Goal: Task Accomplishment & Management: Use online tool/utility

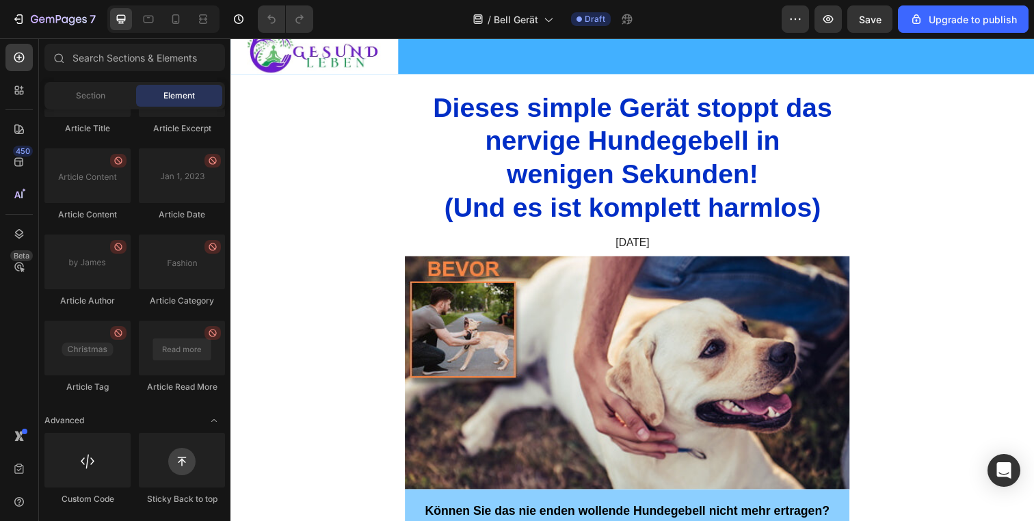
scroll to position [2540, 0]
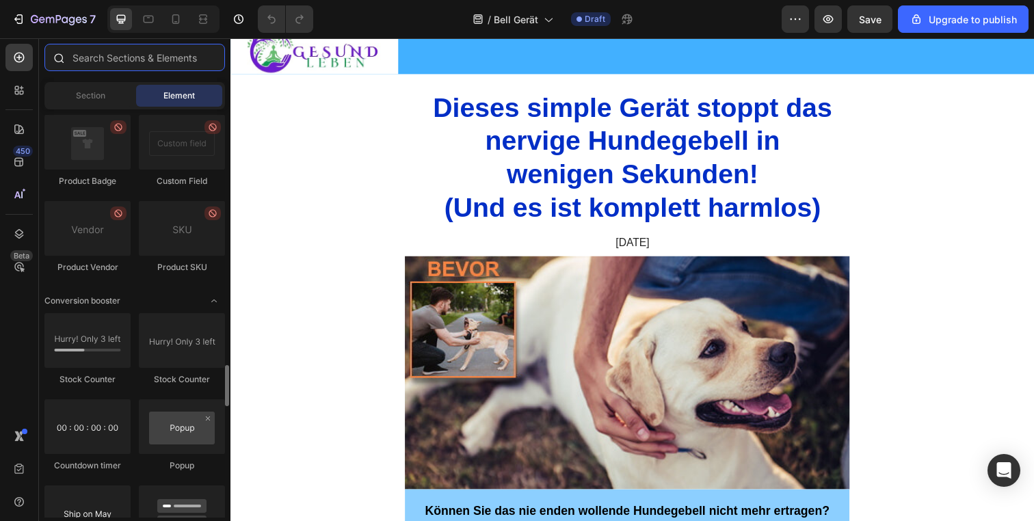
click at [143, 63] on input "text" at bounding box center [134, 57] width 180 height 27
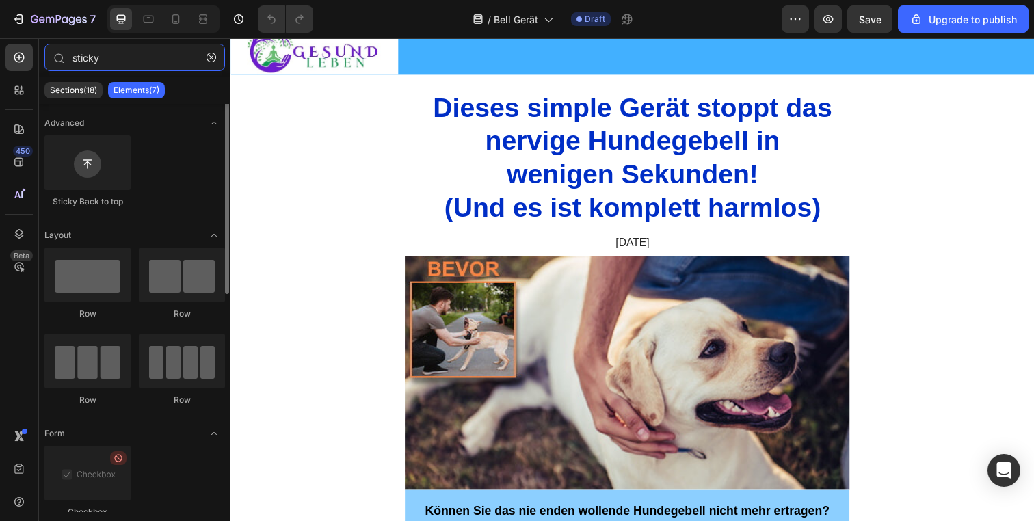
scroll to position [0, 0]
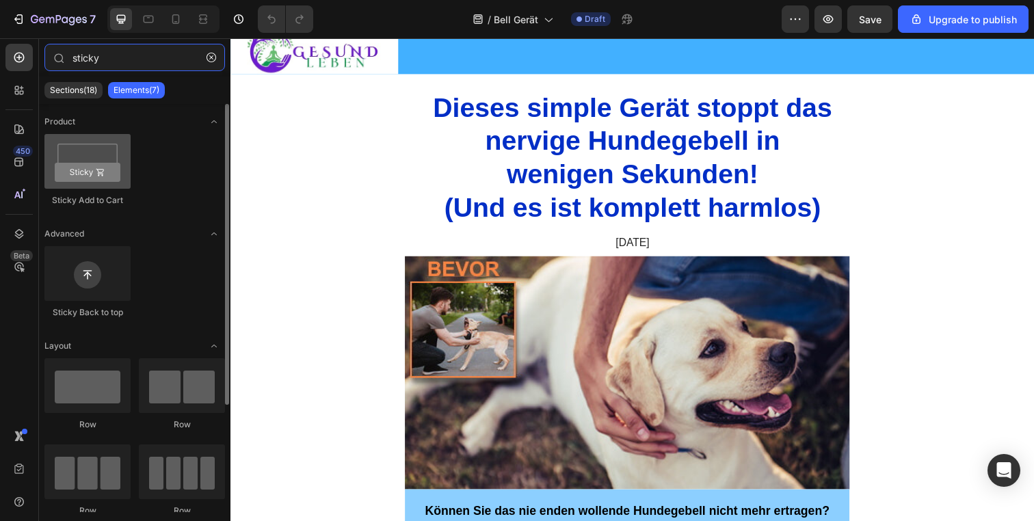
type input "sticky"
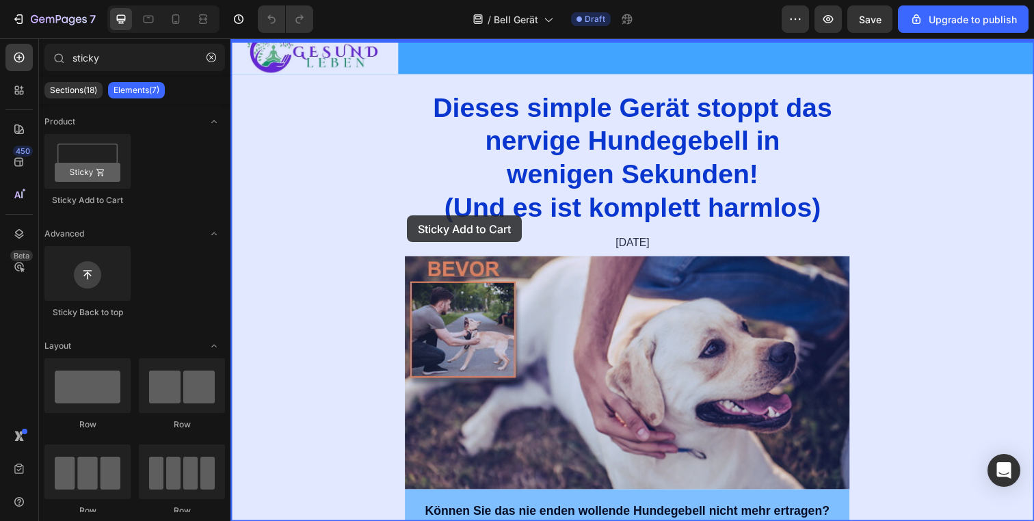
drag, startPoint x: 298, startPoint y: 195, endPoint x: 410, endPoint y: 219, distance: 114.8
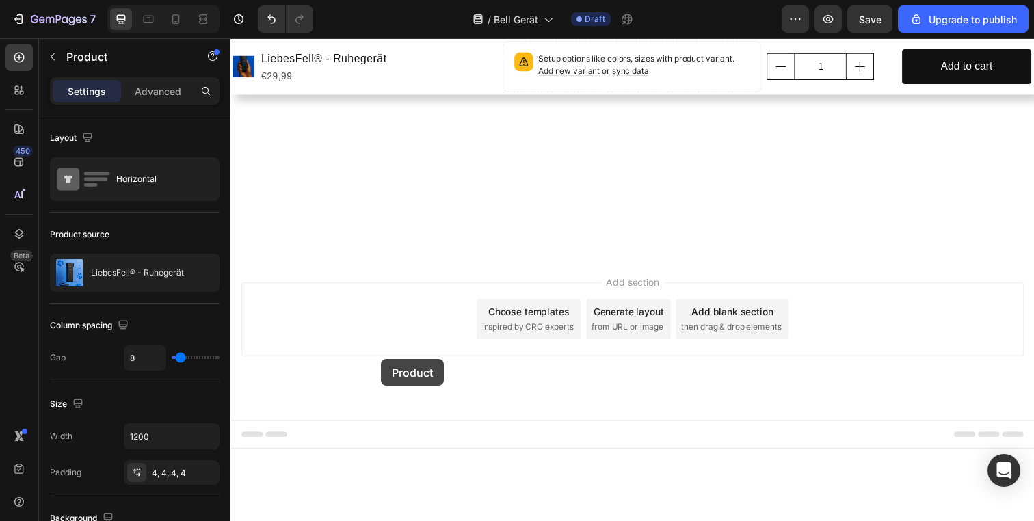
scroll to position [8165, 0]
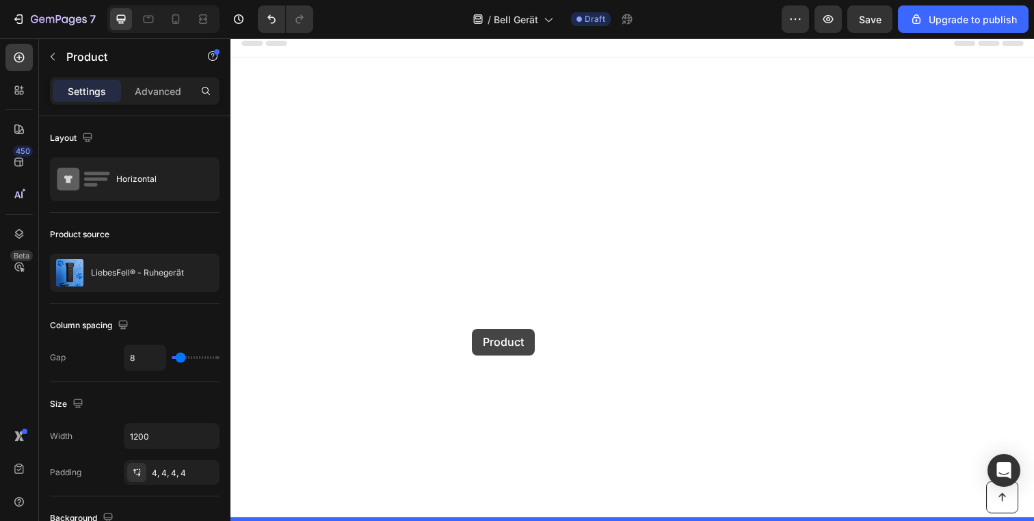
drag, startPoint x: 502, startPoint y: 44, endPoint x: 477, endPoint y: 335, distance: 291.7
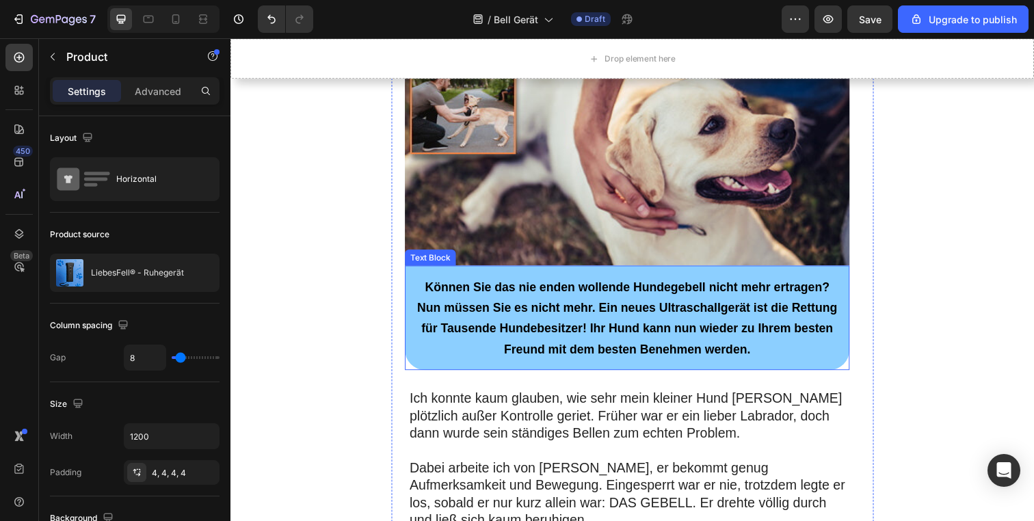
scroll to position [302, 0]
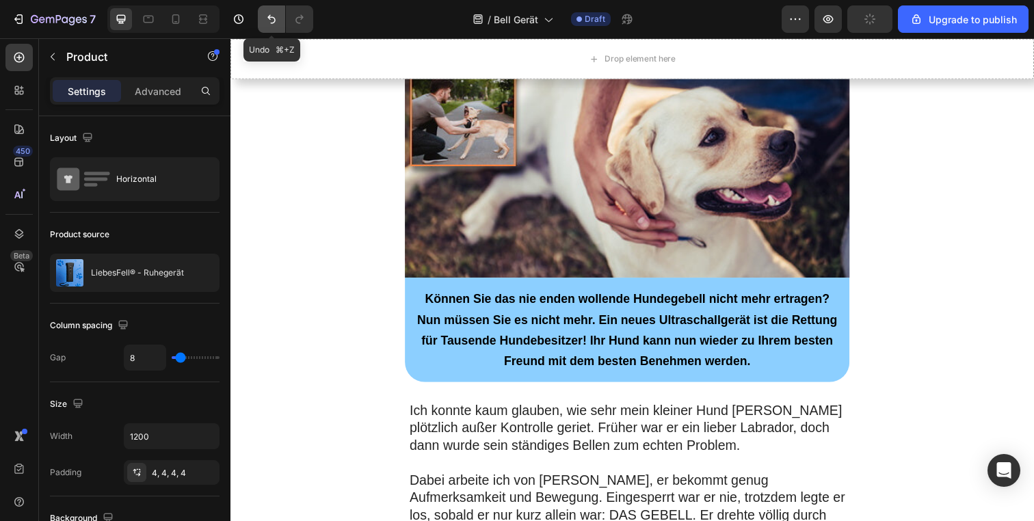
click at [276, 19] on icon "Undo/Redo" at bounding box center [272, 19] width 14 height 14
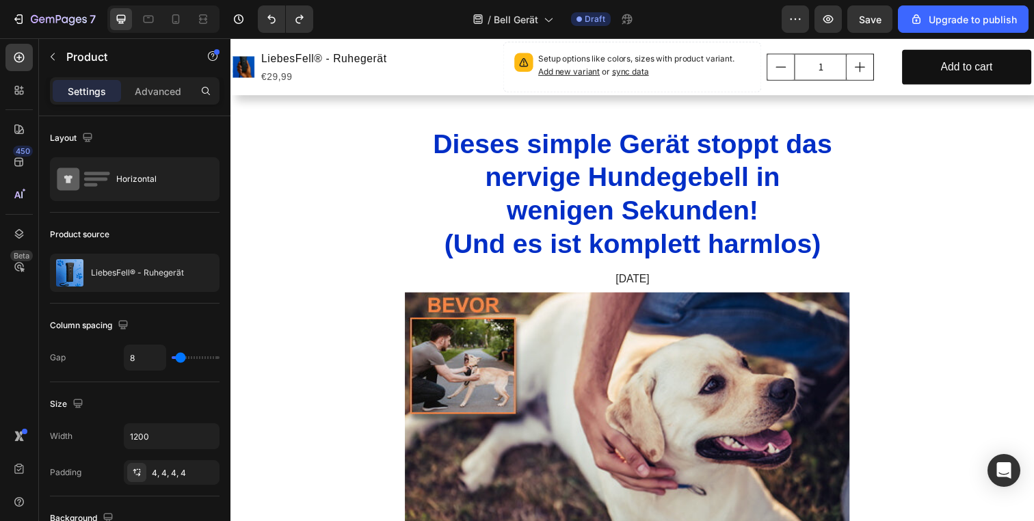
scroll to position [0, 0]
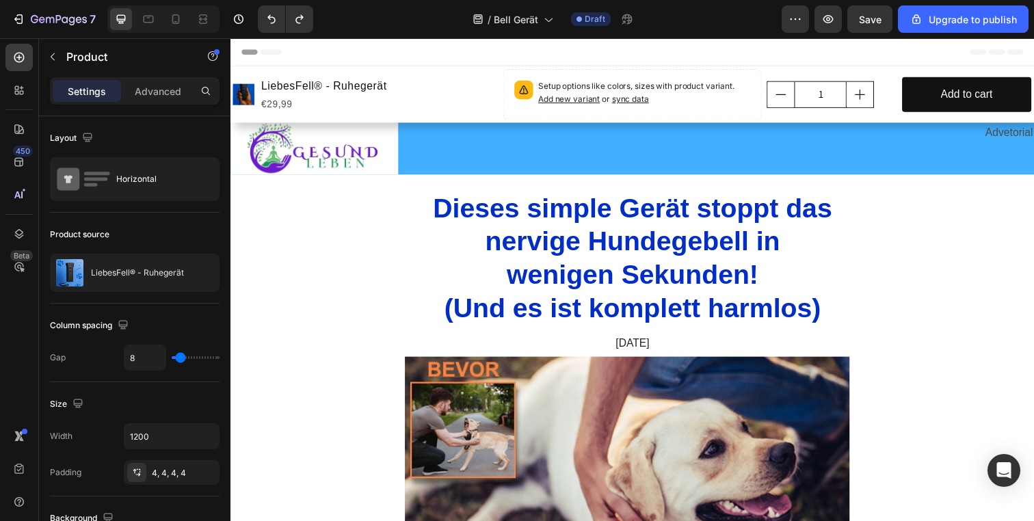
click at [481, 62] on div "Header" at bounding box center [640, 51] width 799 height 27
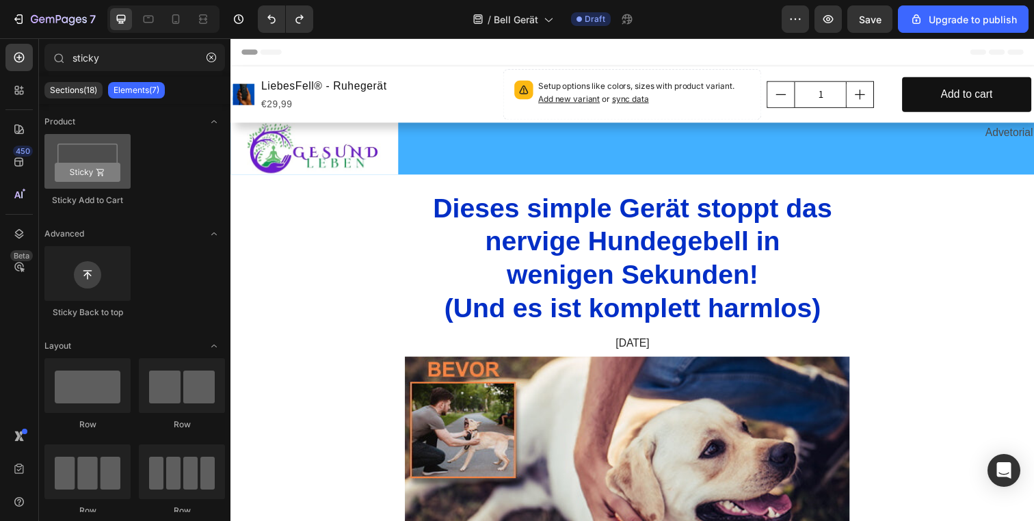
click at [72, 165] on div at bounding box center [87, 161] width 86 height 55
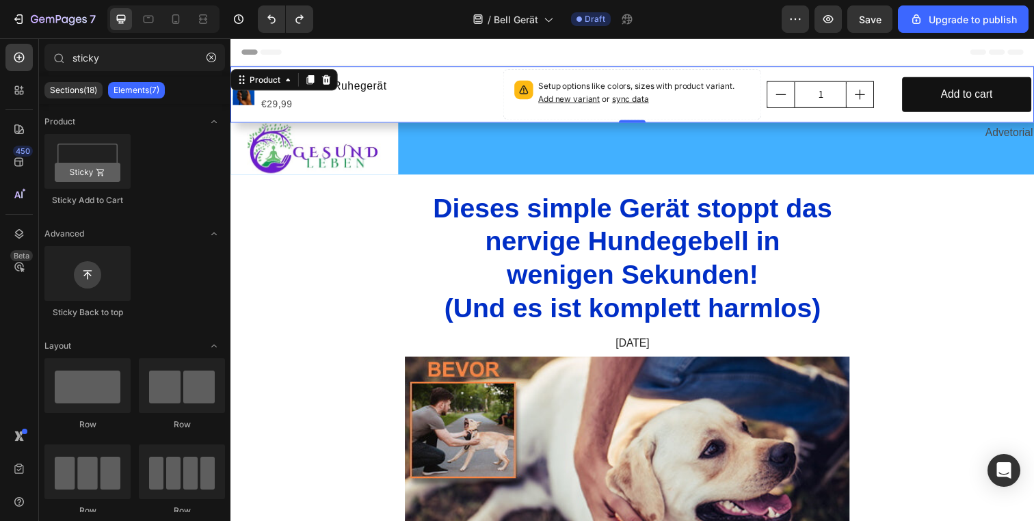
click at [499, 70] on div "Product Images LiebesFell® - Ruhegerät Product Title €29,99 Product Price Produ…" at bounding box center [640, 94] width 820 height 57
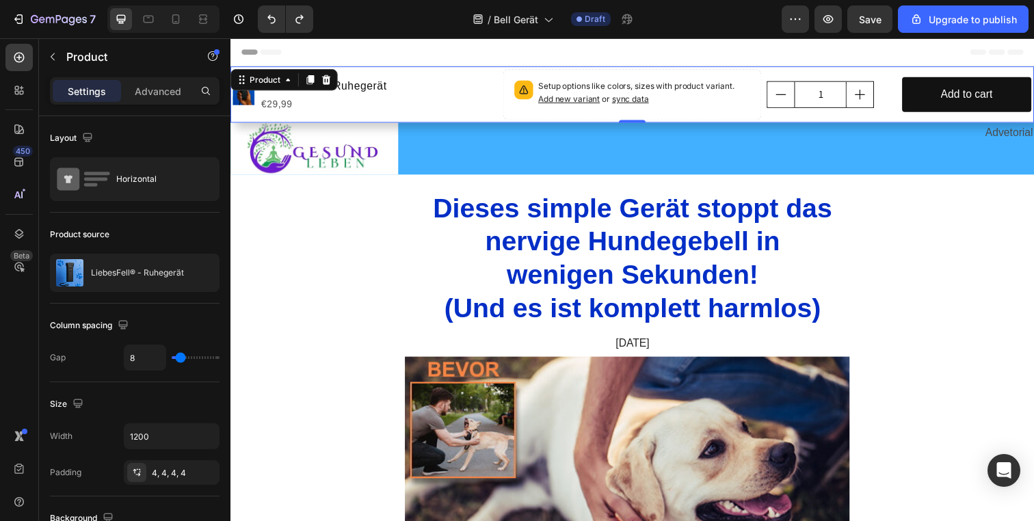
click at [498, 72] on div "Product Images LiebesFell® - Ruhegerät Product Title €29,99 Product Price Produ…" at bounding box center [368, 95] width 270 height 52
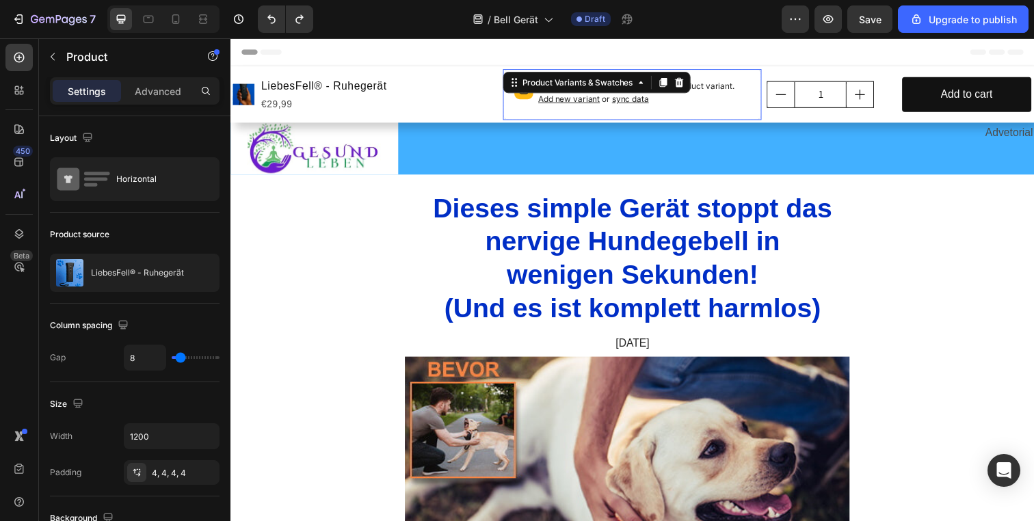
click at [578, 96] on span "Add new variant" at bounding box center [576, 99] width 63 height 10
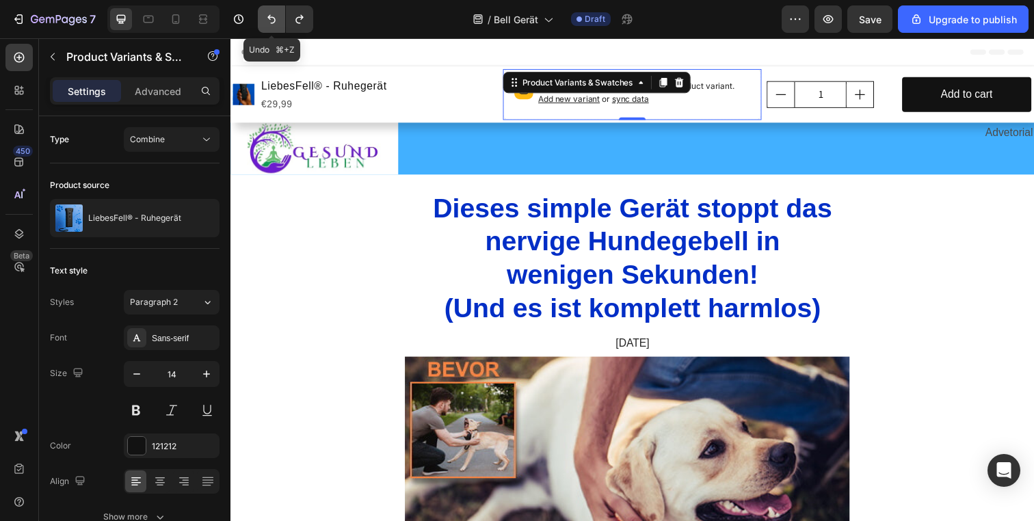
click at [276, 20] on icon "Undo/Redo" at bounding box center [272, 19] width 14 height 14
click at [273, 20] on icon "Undo/Redo" at bounding box center [272, 19] width 14 height 14
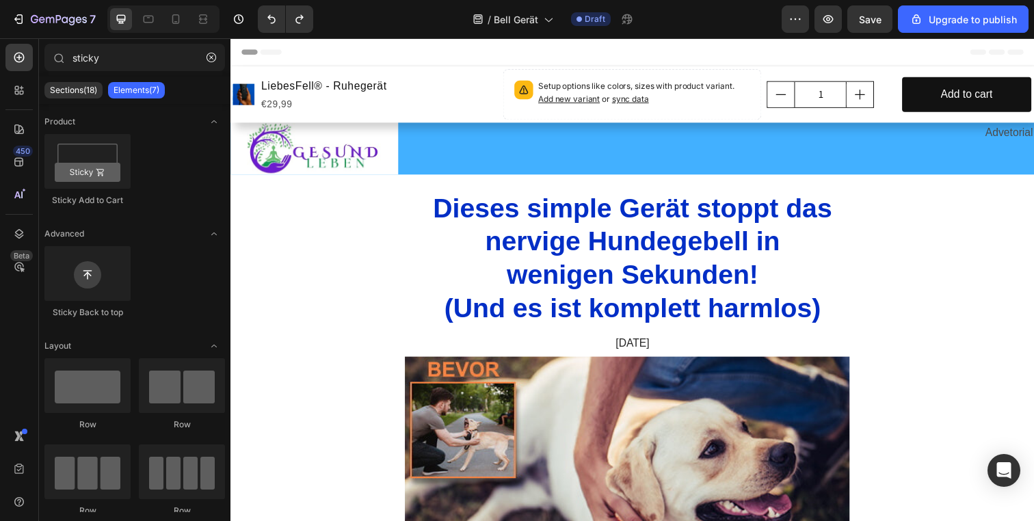
click at [278, 19] on icon "Undo/Redo" at bounding box center [272, 19] width 14 height 14
click at [455, 72] on div "Product Images LiebesFell® - Ruhegerät Product Title €29,99 Product Price Produ…" at bounding box center [368, 95] width 270 height 52
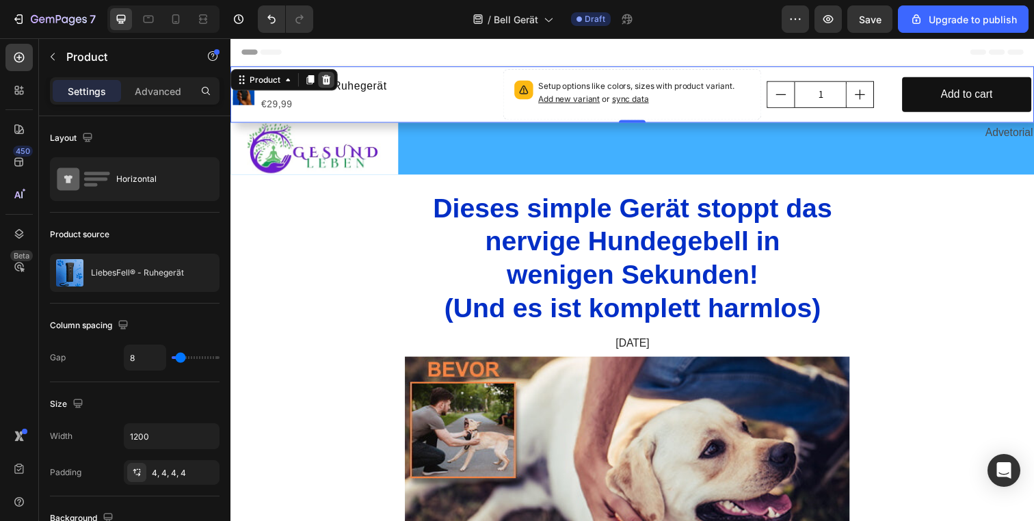
click at [333, 75] on icon at bounding box center [328, 80] width 11 height 11
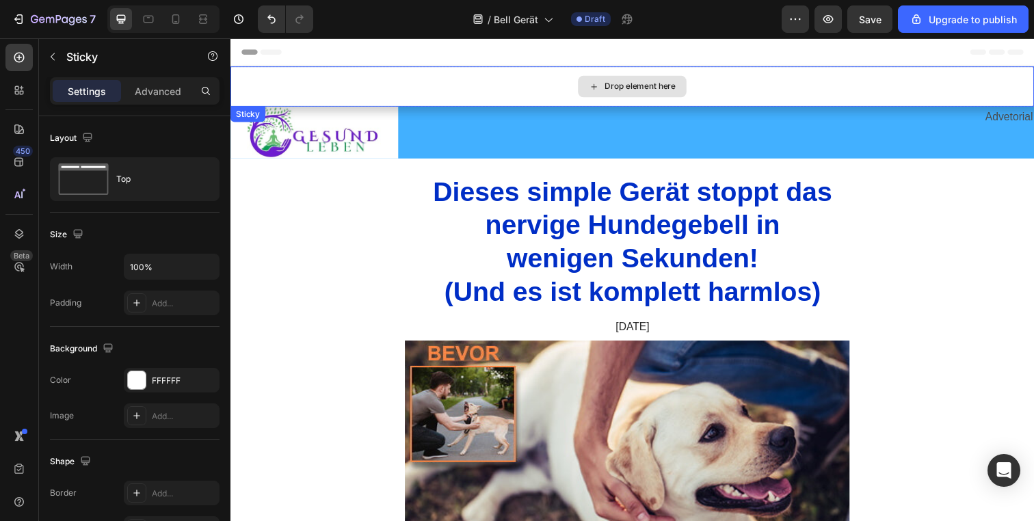
click at [312, 72] on div "Drop element here" at bounding box center [640, 86] width 820 height 41
click at [329, 122] on icon at bounding box center [327, 121] width 9 height 10
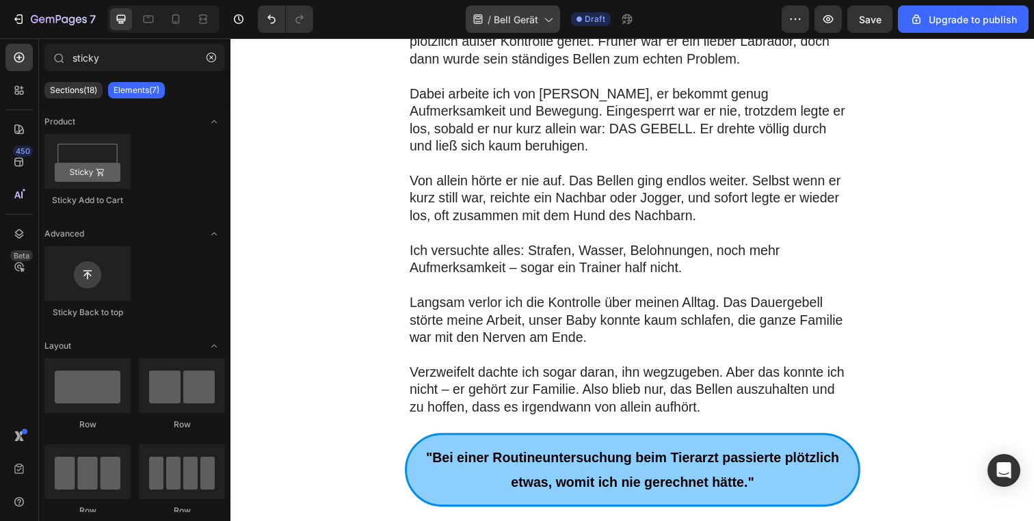
scroll to position [657, 0]
